Goal: Information Seeking & Learning: Compare options

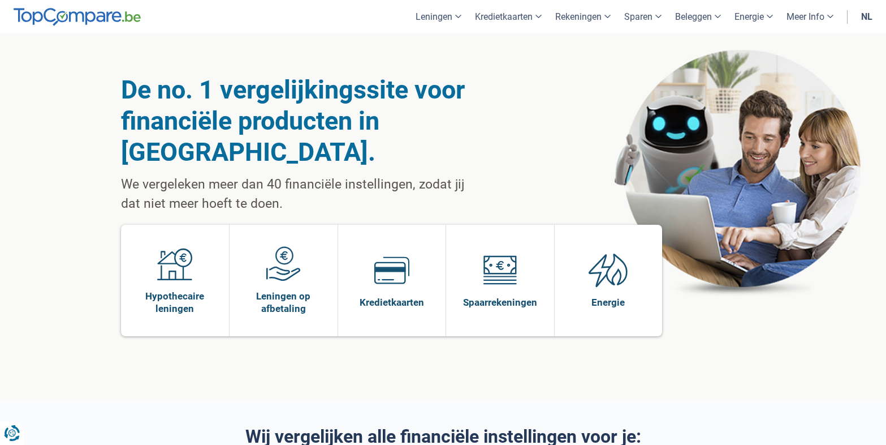
click at [715, 347] on div "De no. 1 vergelijkingssite voor financiële producten in [GEOGRAPHIC_DATA]. We v…" at bounding box center [443, 216] width 645 height 366
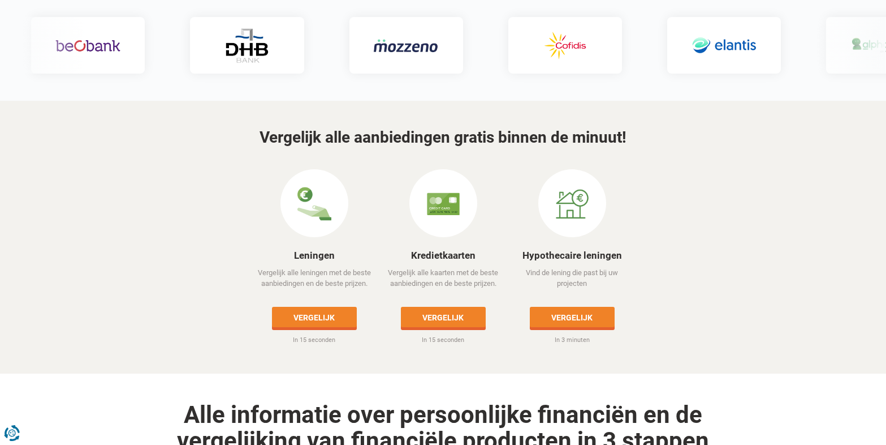
scroll to position [431, 0]
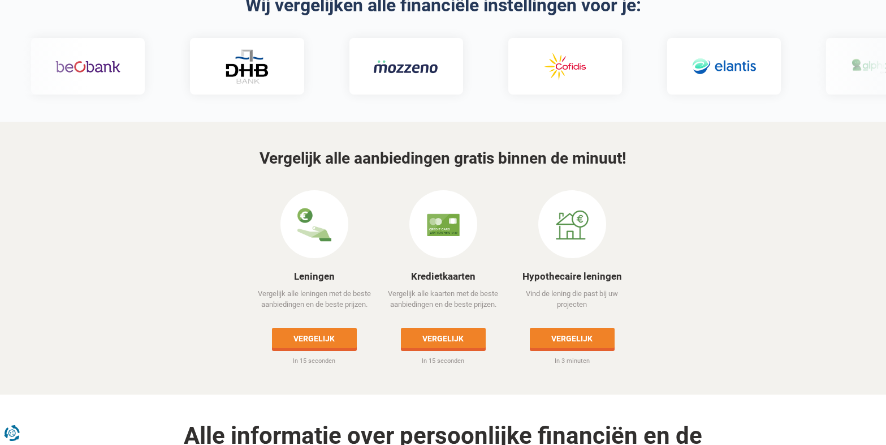
drag, startPoint x: 589, startPoint y: 36, endPoint x: 594, endPoint y: 41, distance: 6.4
click at [335, 327] on link "Vergelijk" at bounding box center [314, 337] width 85 height 20
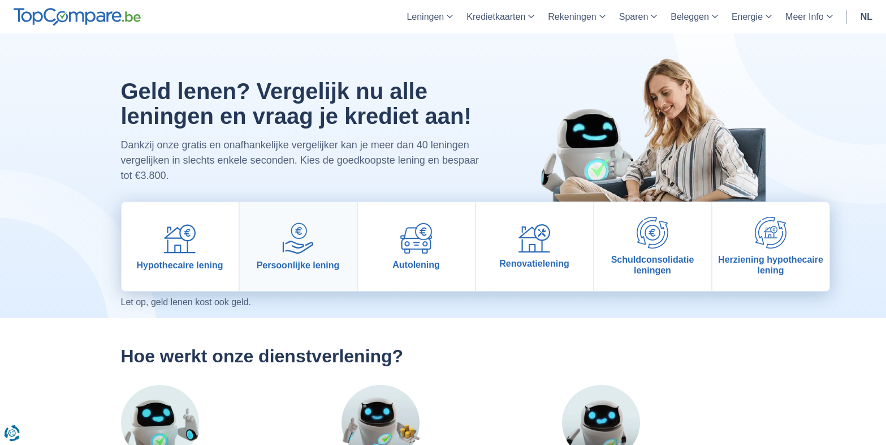
click at [300, 241] on img at bounding box center [298, 238] width 32 height 32
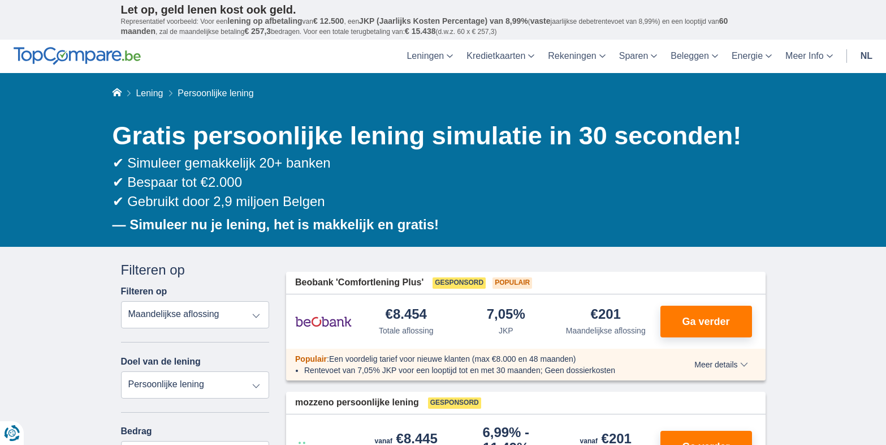
click at [132, 311] on select "Totale aflossing JKP Maandelijkse aflossing" at bounding box center [195, 314] width 149 height 27
click at [150, 390] on select "Persoonlijke lening Auto Moto / fiets Mobilhome / caravan Renovatie Energie Sch…" at bounding box center [195, 384] width 149 height 27
